Goal: Information Seeking & Learning: Learn about a topic

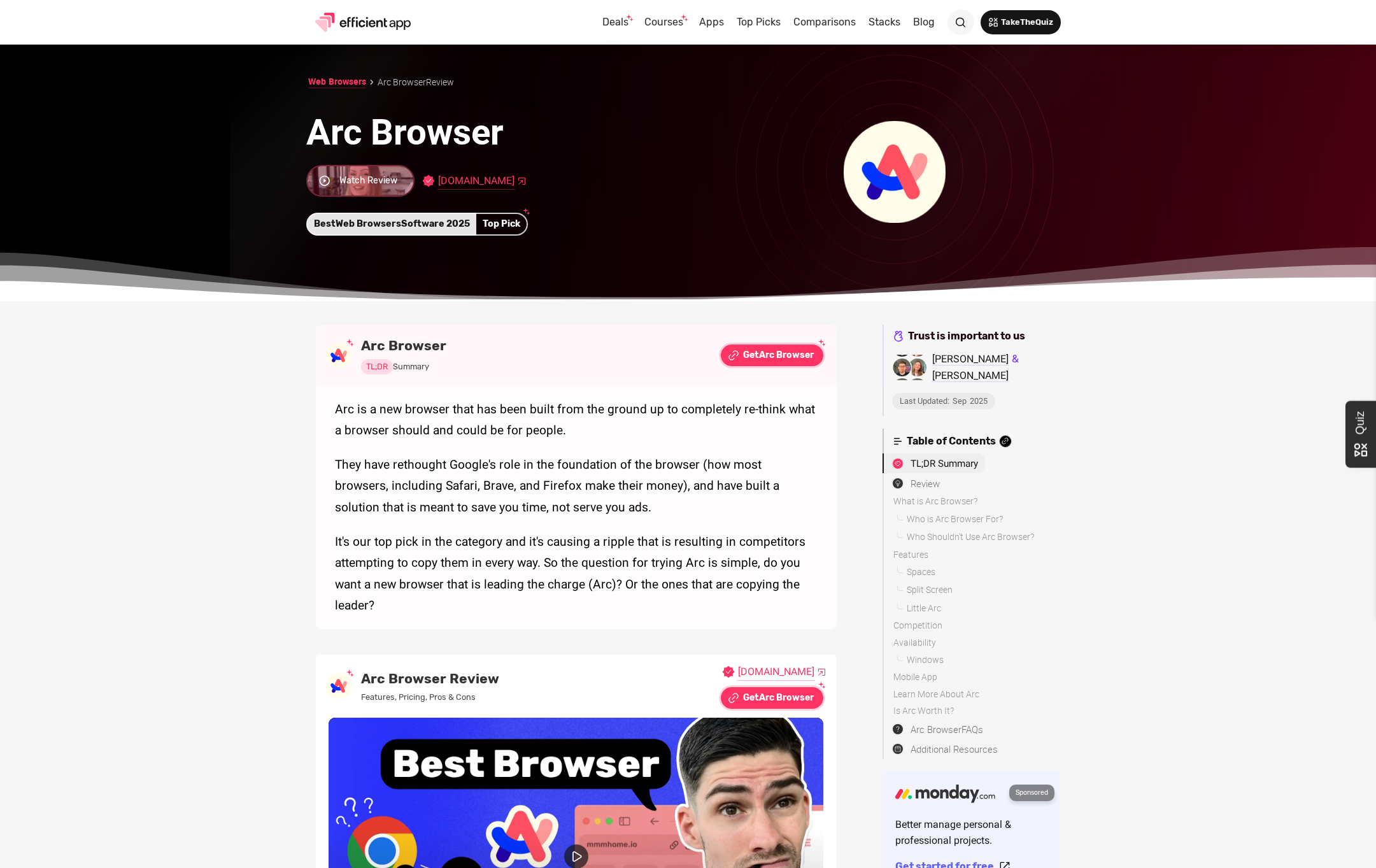
click at [685, 455] on p "They have rethought Google's role in the foundation of the browser (how most br…" at bounding box center [576, 487] width 483 height 65
click at [776, 354] on div "Arc Browser" at bounding box center [786, 355] width 55 height 18
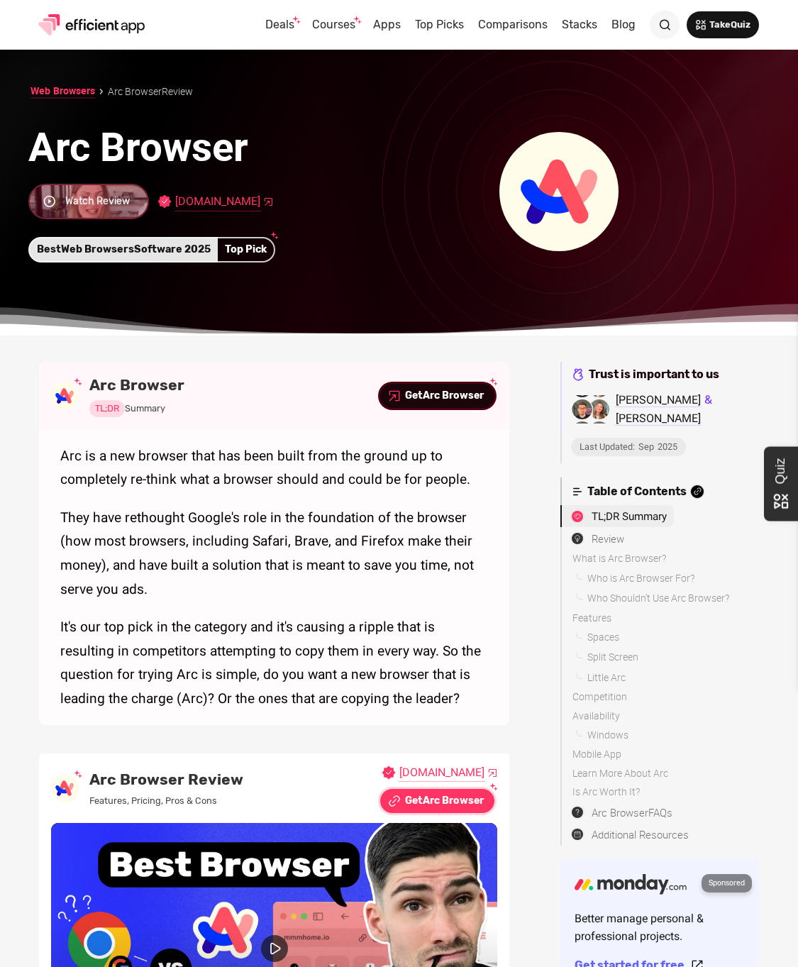
click at [441, 394] on div "Arc Browser" at bounding box center [453, 396] width 61 height 20
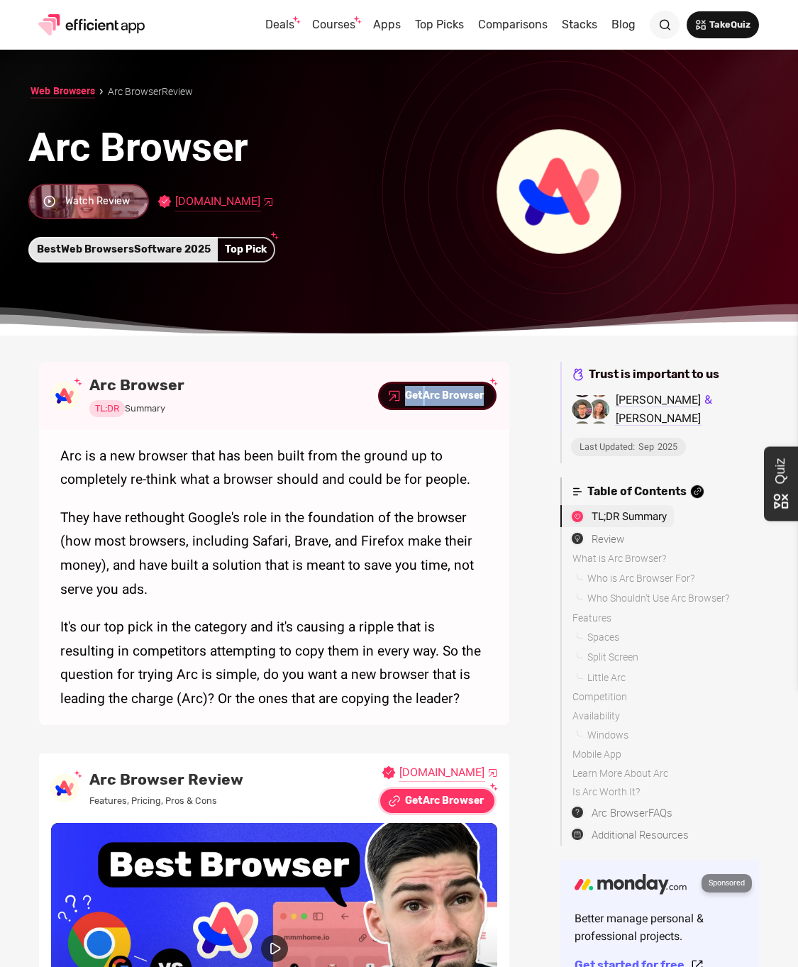
click at [424, 398] on div "Arc Browser" at bounding box center [453, 396] width 61 height 20
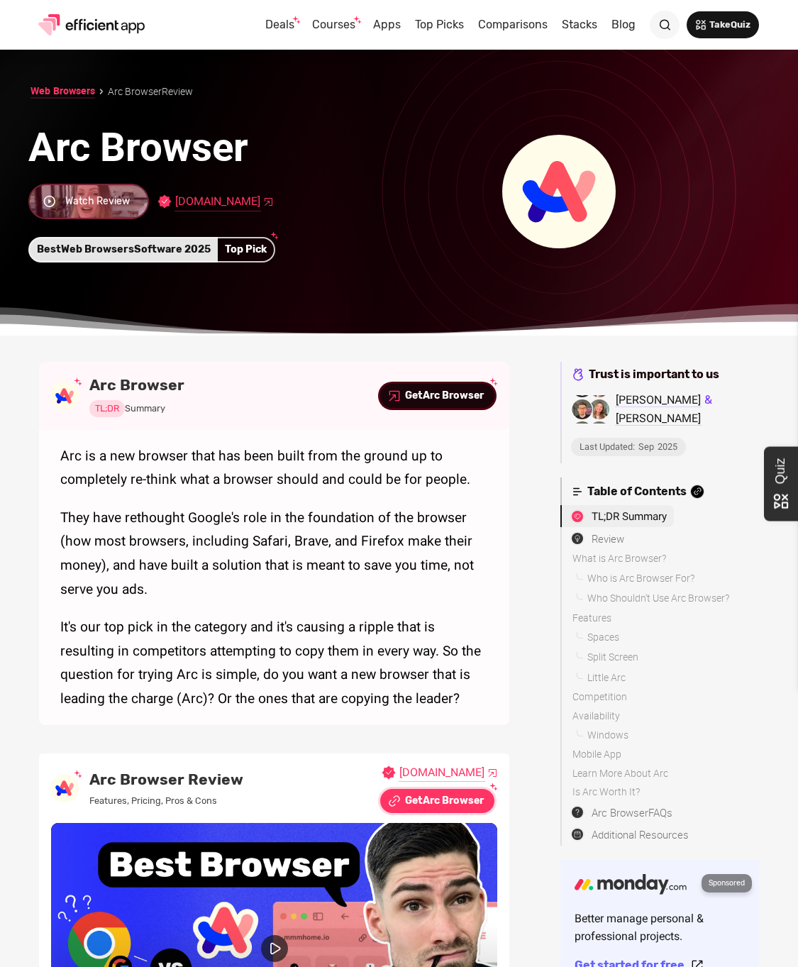
click at [430, 396] on div "Arc Browser" at bounding box center [453, 396] width 61 height 20
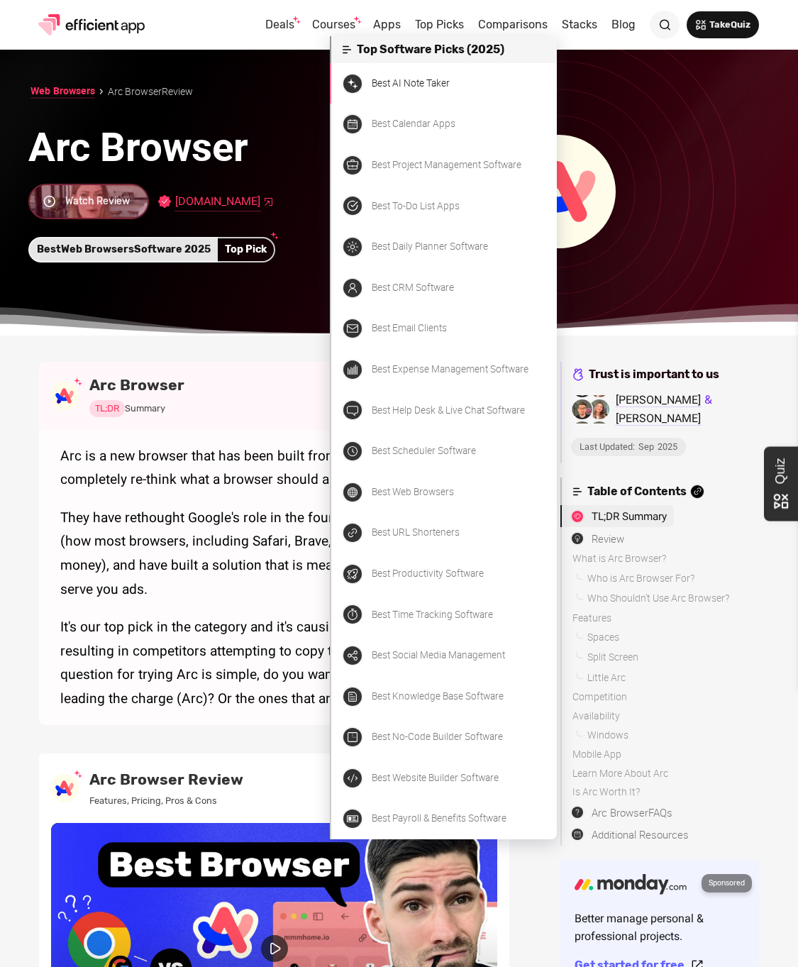
click at [436, 82] on div "Best AI Note Taker" at bounding box center [411, 83] width 78 height 18
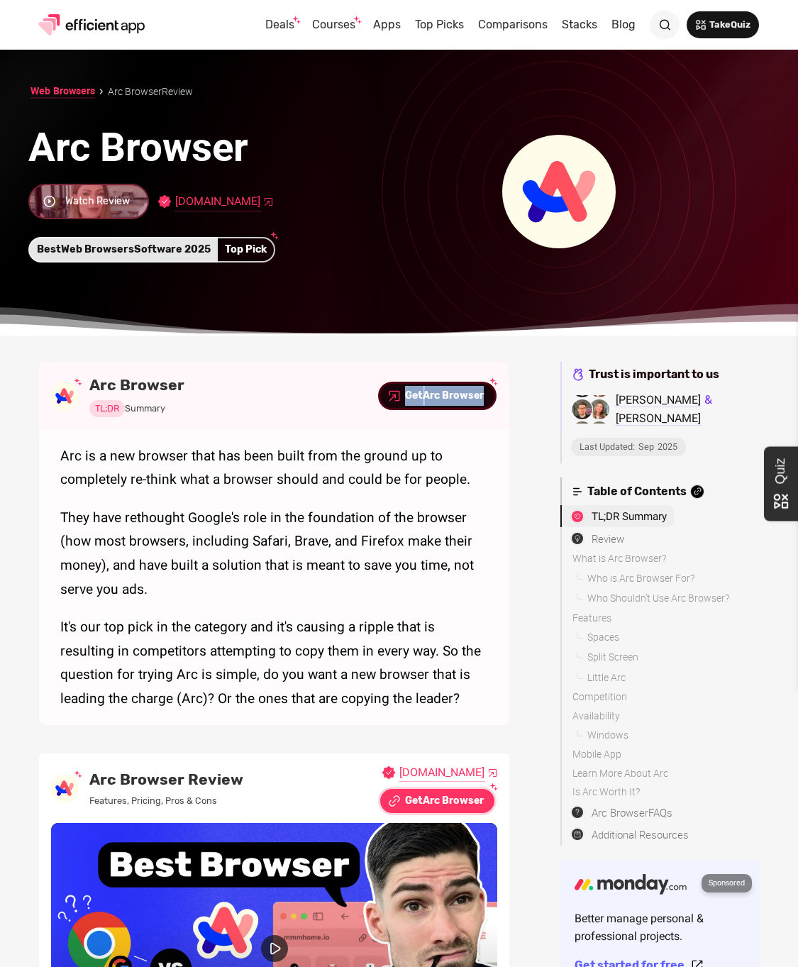
click at [386, 395] on link "Get Arc Browser" at bounding box center [437, 396] width 114 height 24
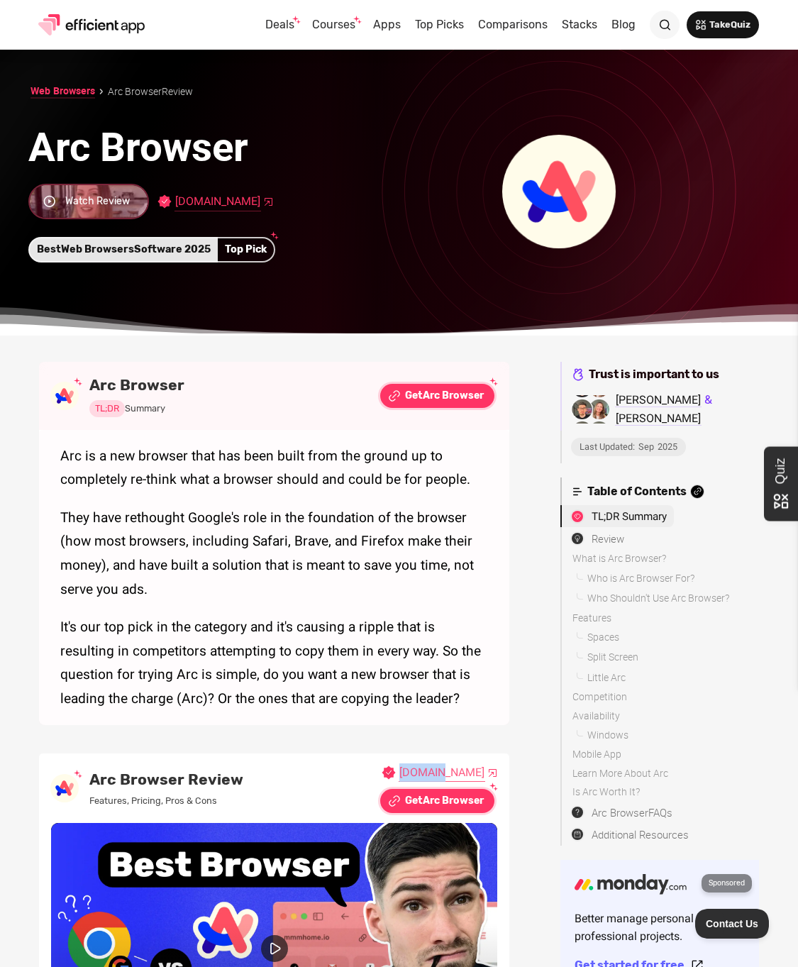
click at [465, 772] on link "[DOMAIN_NAME]" at bounding box center [442, 772] width 87 height 19
drag, startPoint x: 498, startPoint y: 551, endPoint x: 465, endPoint y: 495, distance: 64.9
click at [498, 551] on div "Arc is a new browser that has been built from the ground up to completely re-th…" at bounding box center [274, 577] width 470 height 295
click at [439, 397] on div "Arc Browser" at bounding box center [453, 396] width 61 height 20
click at [460, 772] on link "[DOMAIN_NAME]" at bounding box center [442, 772] width 87 height 19
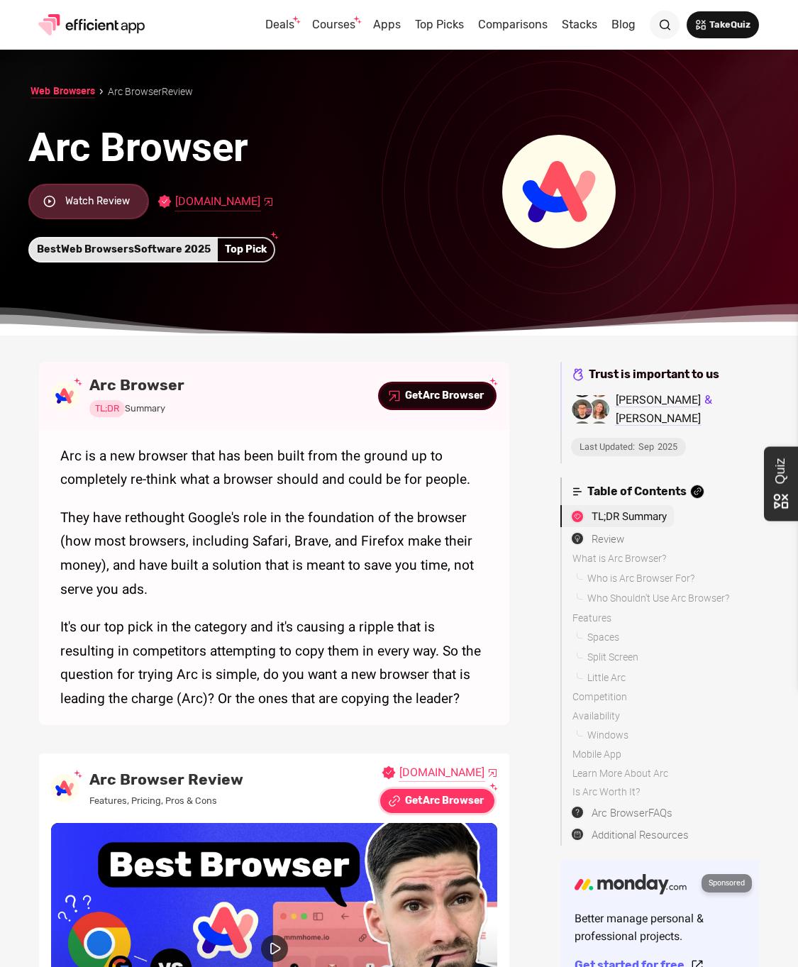
click at [439, 398] on div "Arc Browser" at bounding box center [453, 396] width 61 height 20
click at [448, 399] on div "Arc Browser" at bounding box center [453, 396] width 61 height 20
click at [465, 774] on link "[DOMAIN_NAME]" at bounding box center [442, 772] width 87 height 19
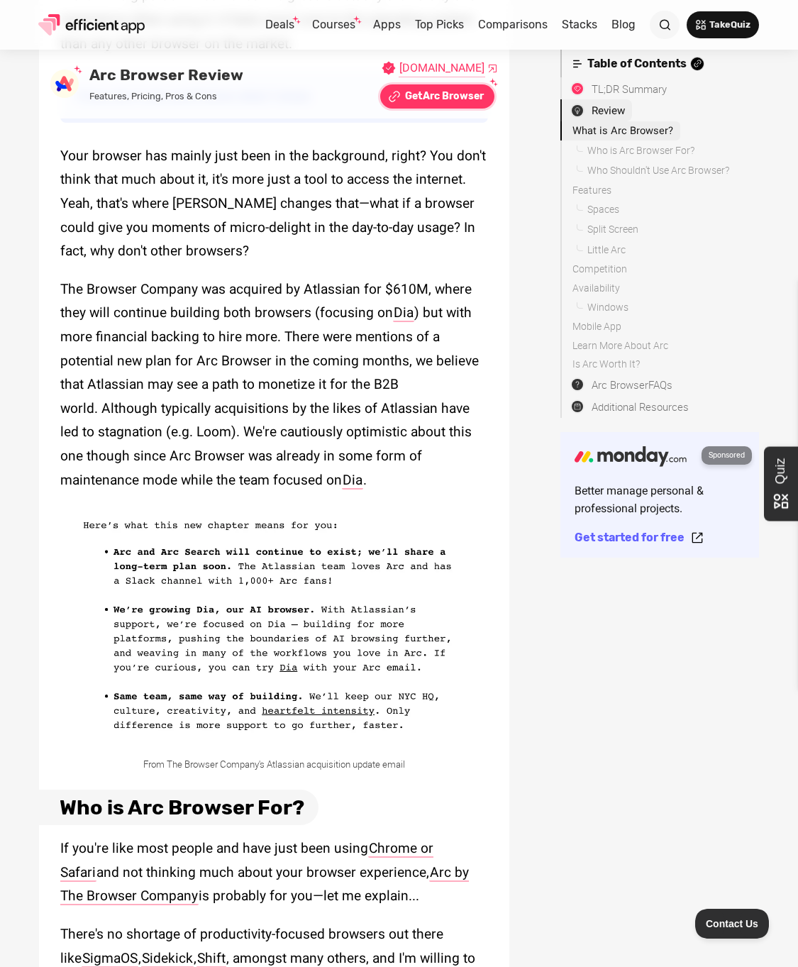
scroll to position [1603, 0]
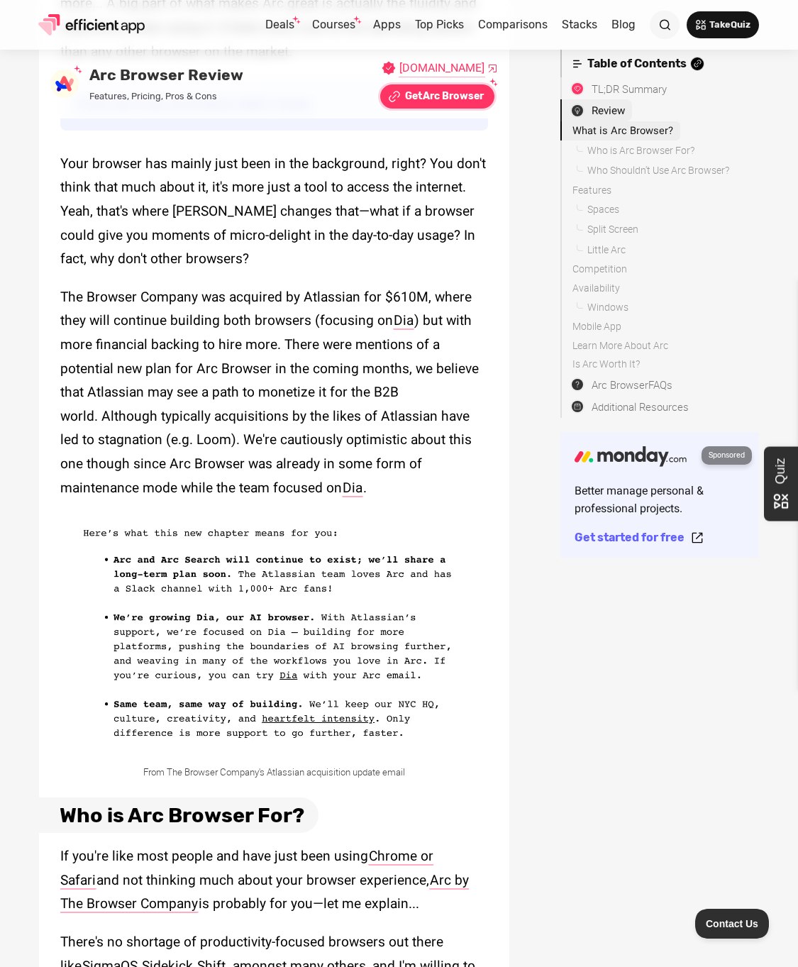
click at [609, 498] on div "Better manage personal & professional projects." at bounding box center [660, 500] width 170 height 36
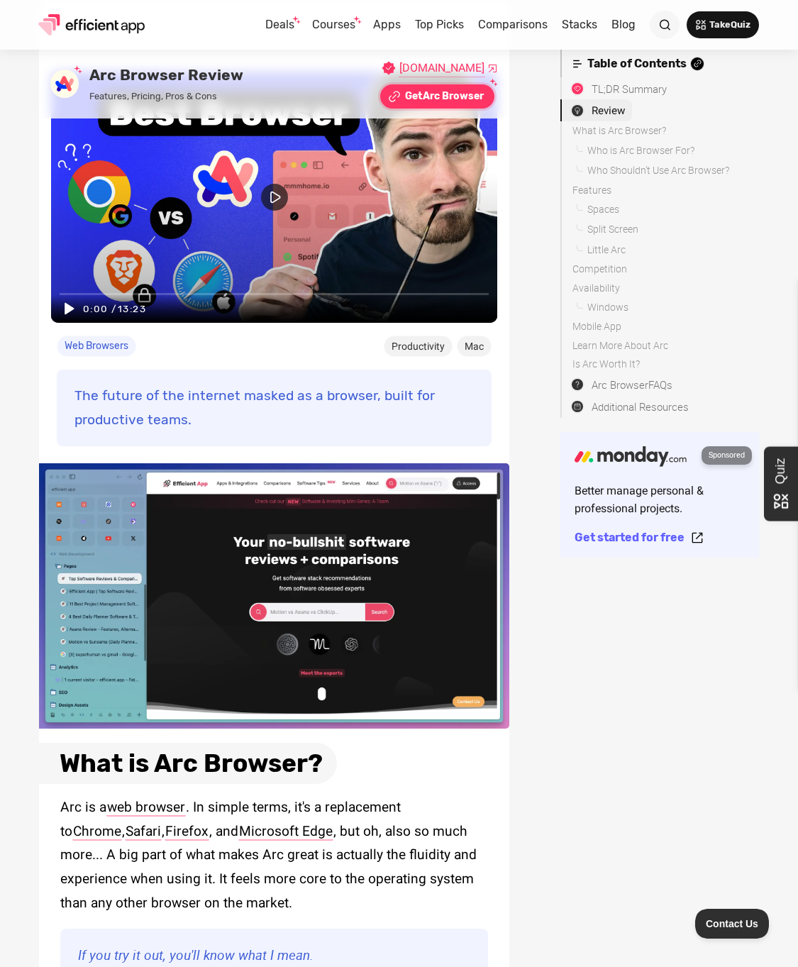
scroll to position [735, 0]
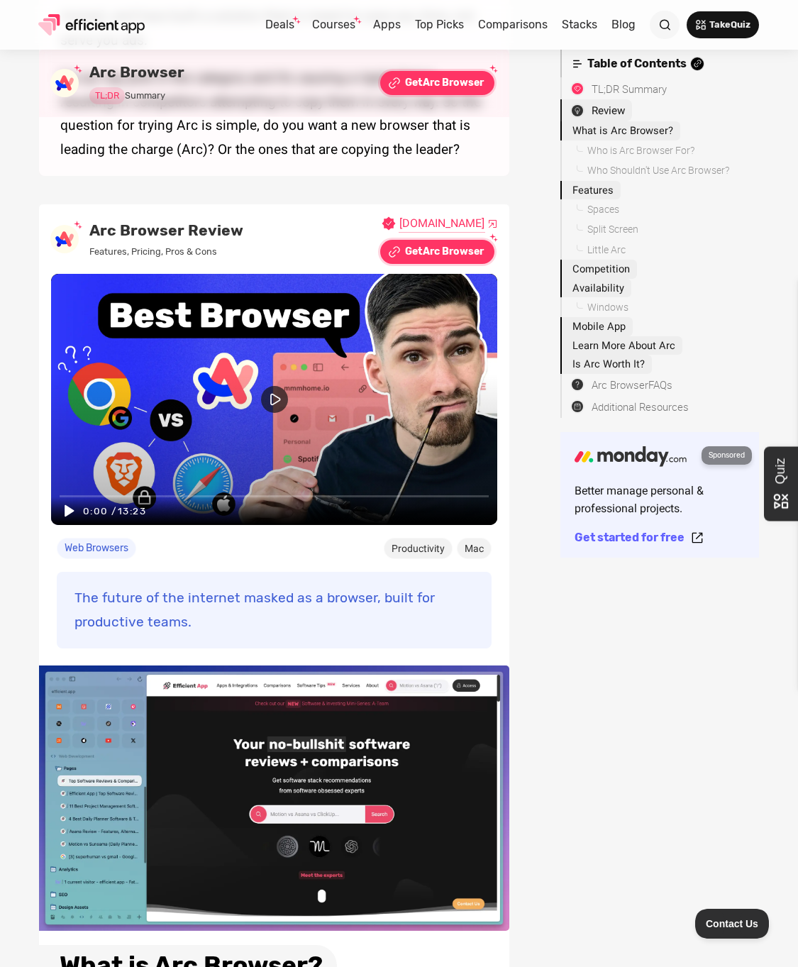
scroll to position [548, 0]
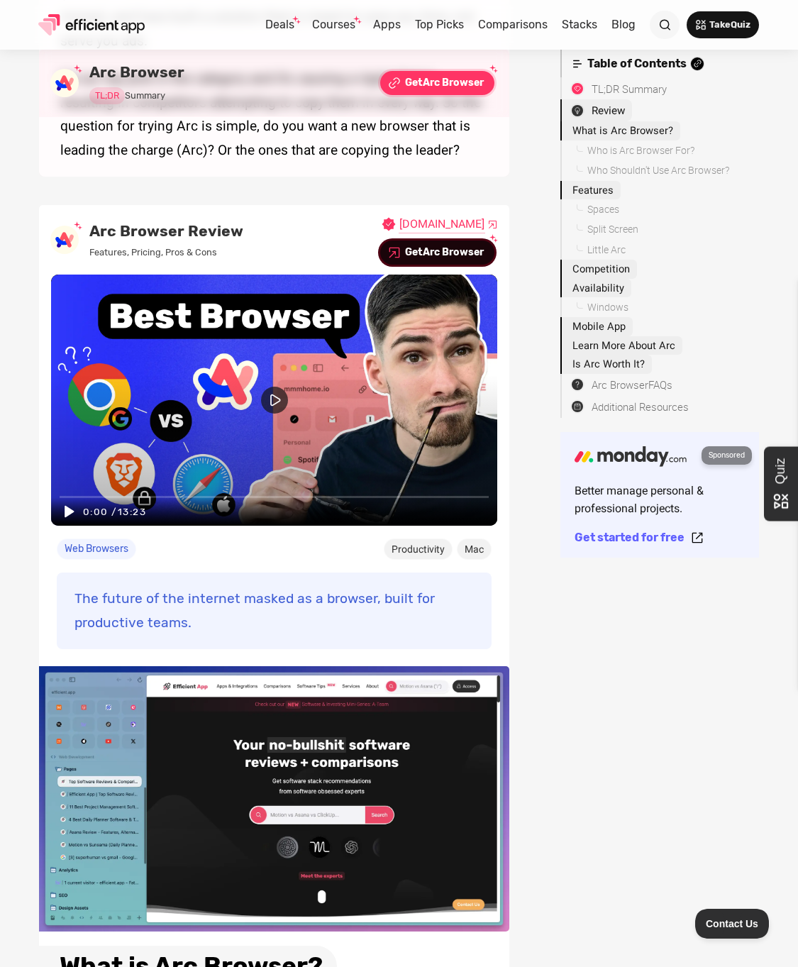
click at [446, 253] on div "Arc Browser" at bounding box center [453, 253] width 61 height 20
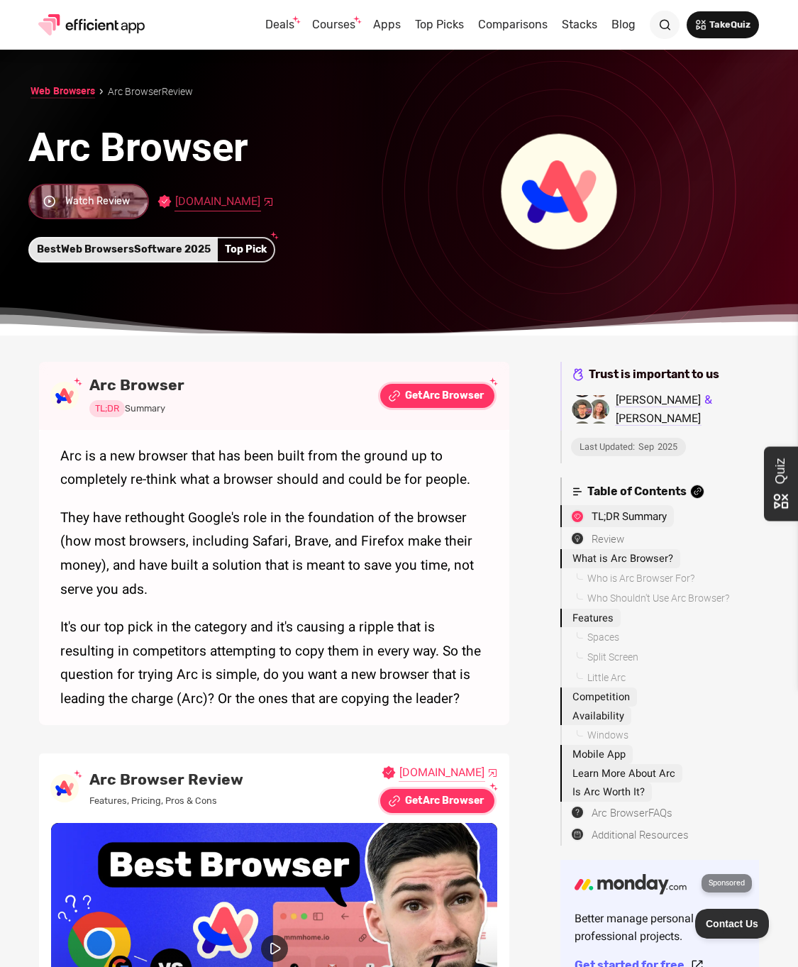
click at [184, 199] on link "[DOMAIN_NAME]" at bounding box center [218, 201] width 87 height 19
click at [258, 384] on div "Better Options Available Get Arc Browser Discount Get Discount" at bounding box center [347, 396] width 302 height 24
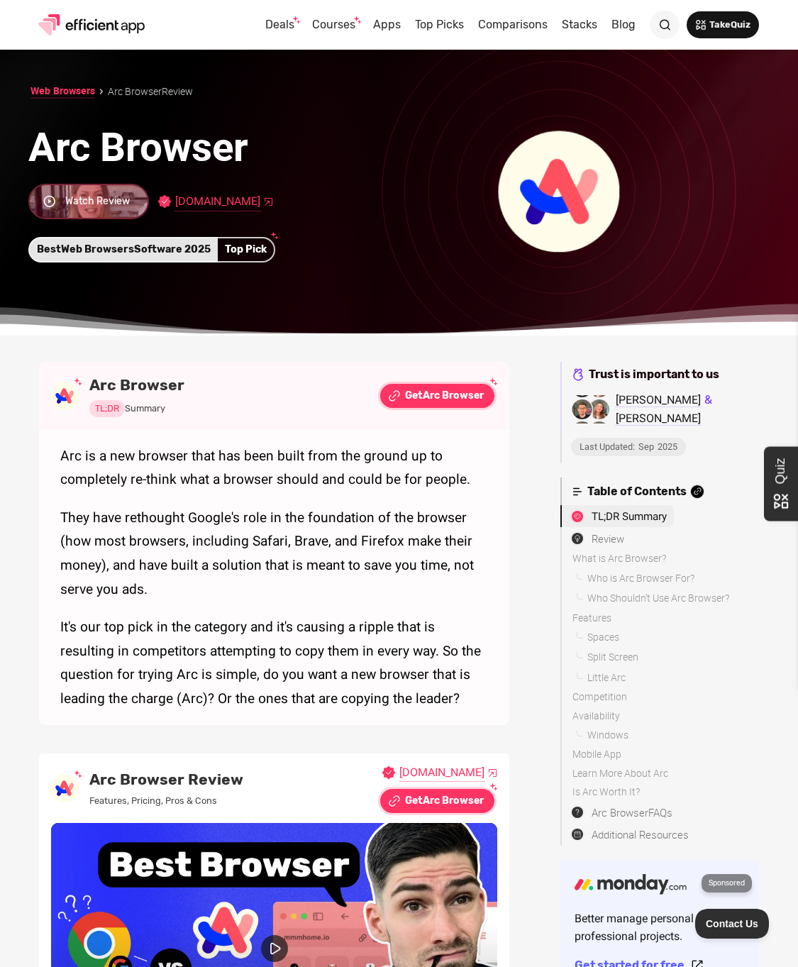
click at [555, 206] on img at bounding box center [558, 191] width 121 height 121
